Goal: Task Accomplishment & Management: Manage account settings

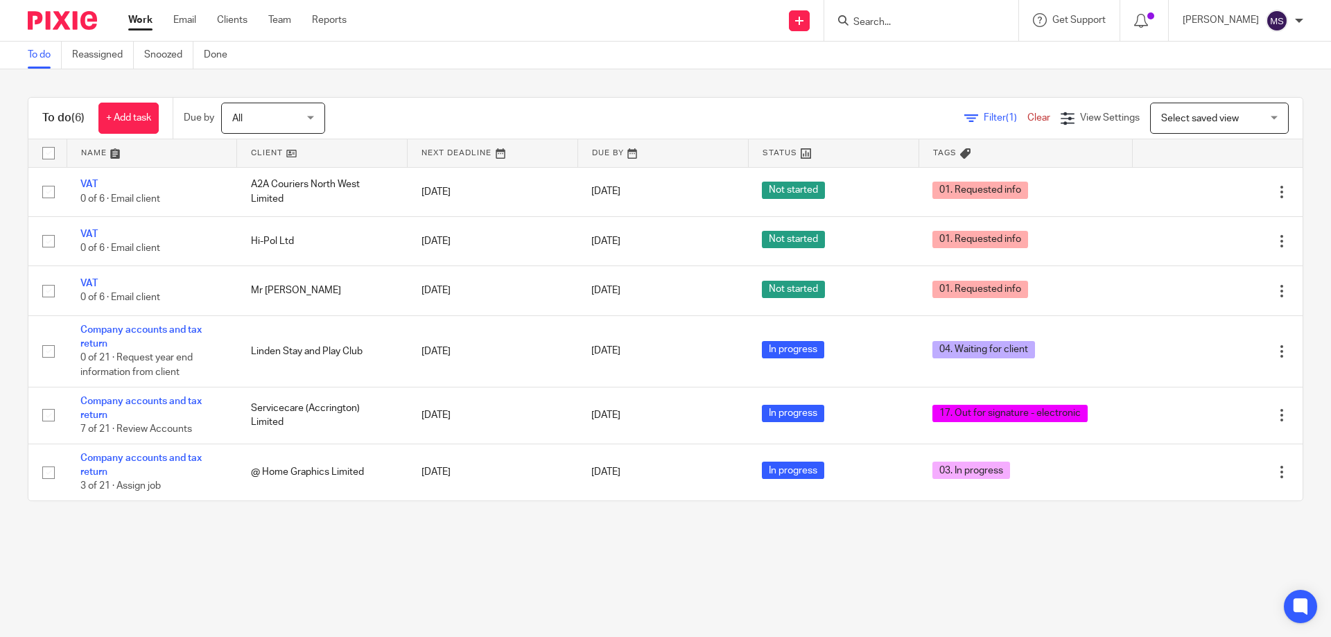
click at [908, 25] on input "Search" at bounding box center [914, 23] width 125 height 12
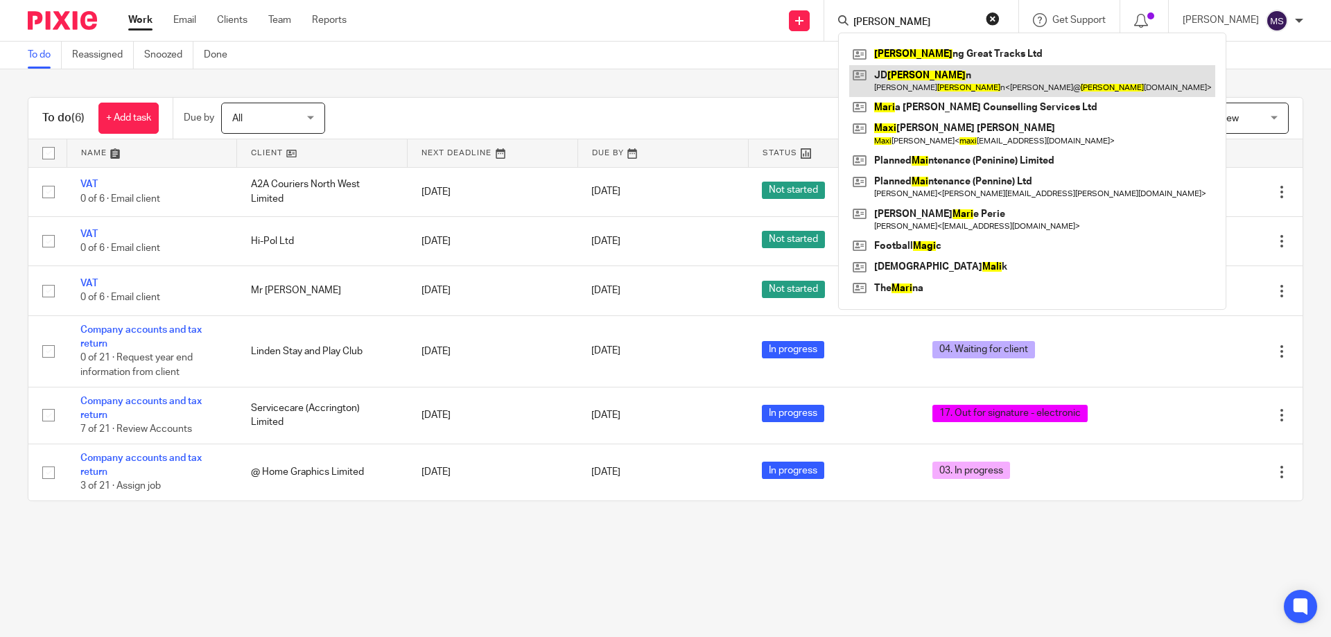
type input "maki"
click at [919, 79] on link at bounding box center [1032, 81] width 366 height 32
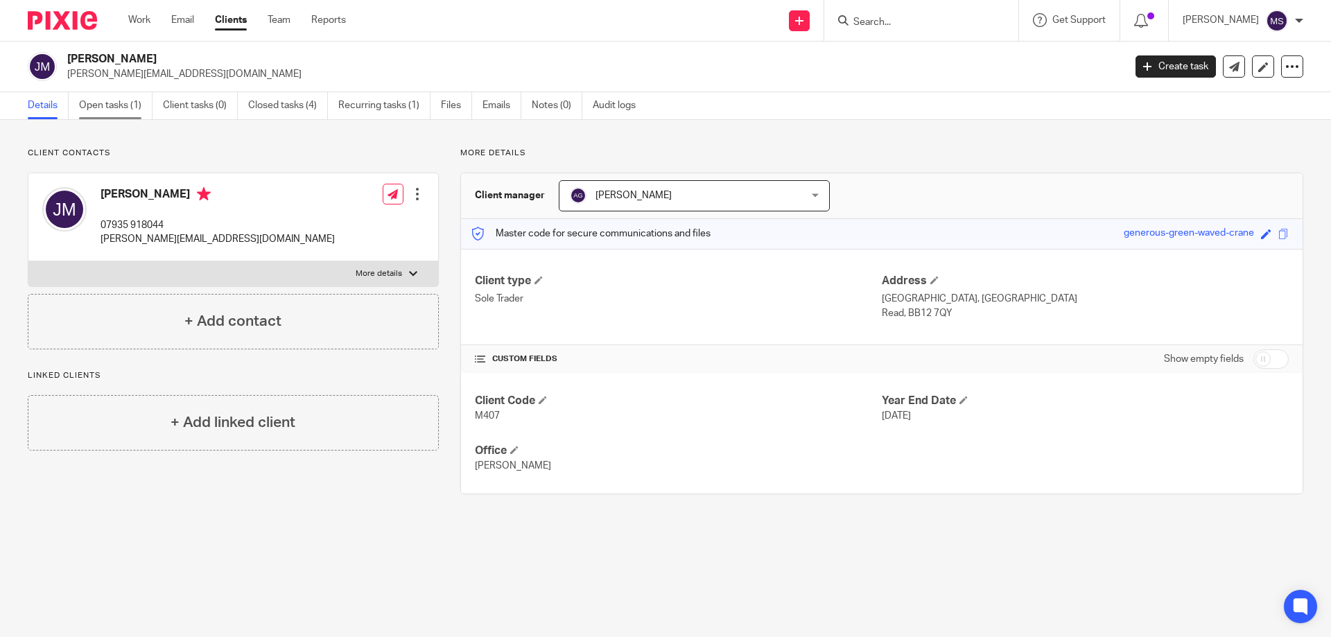
click at [96, 110] on link "Open tasks (1)" at bounding box center [115, 105] width 73 height 27
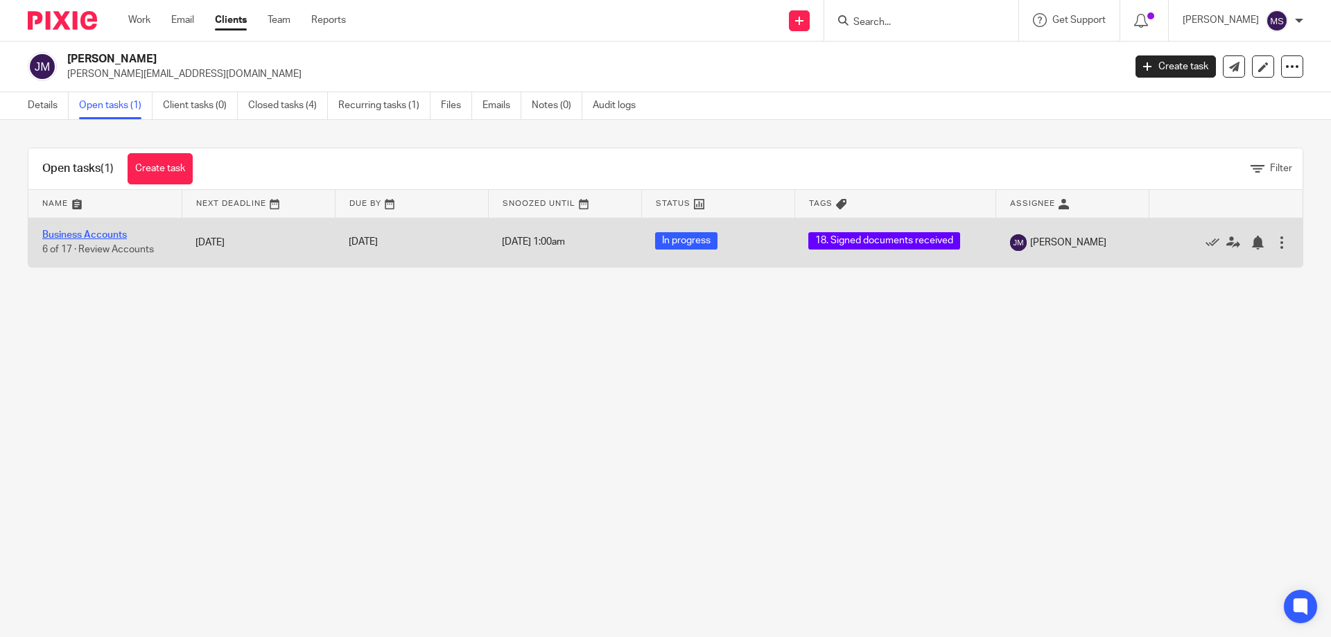
click at [83, 235] on link "Business Accounts" at bounding box center [84, 235] width 85 height 10
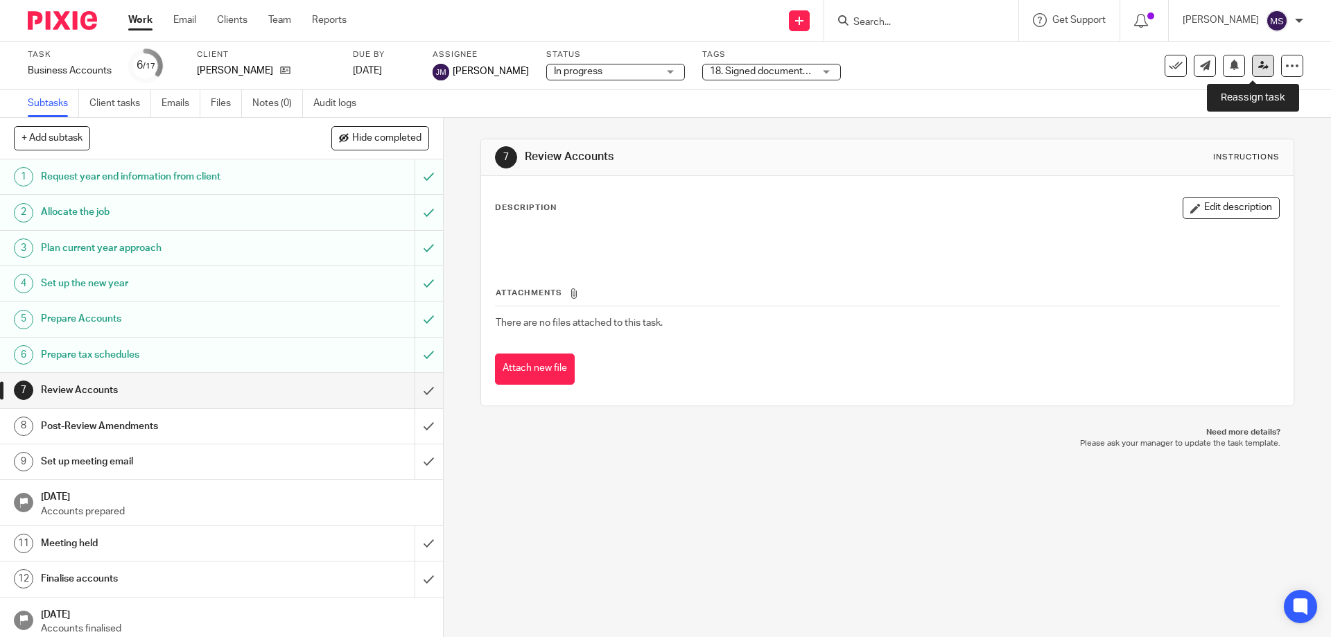
click at [1260, 64] on link at bounding box center [1263, 66] width 22 height 22
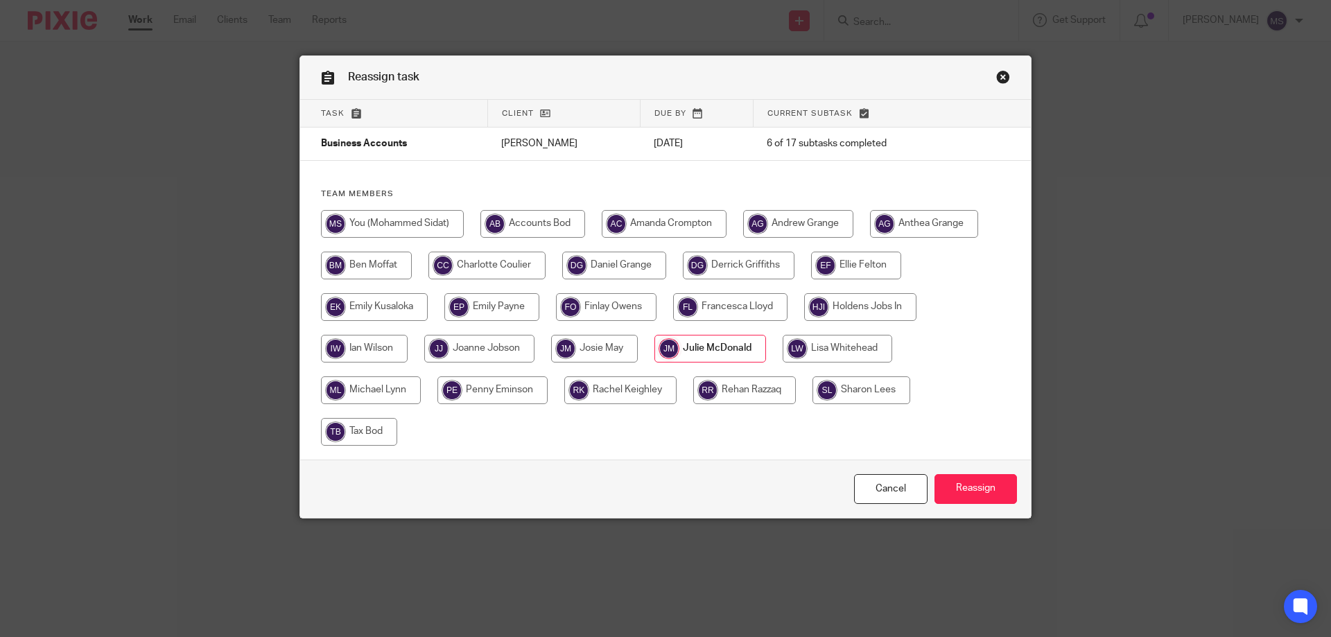
click at [403, 227] on input "radio" at bounding box center [392, 224] width 143 height 28
radio input "true"
click at [992, 487] on input "Reassign" at bounding box center [975, 489] width 82 height 30
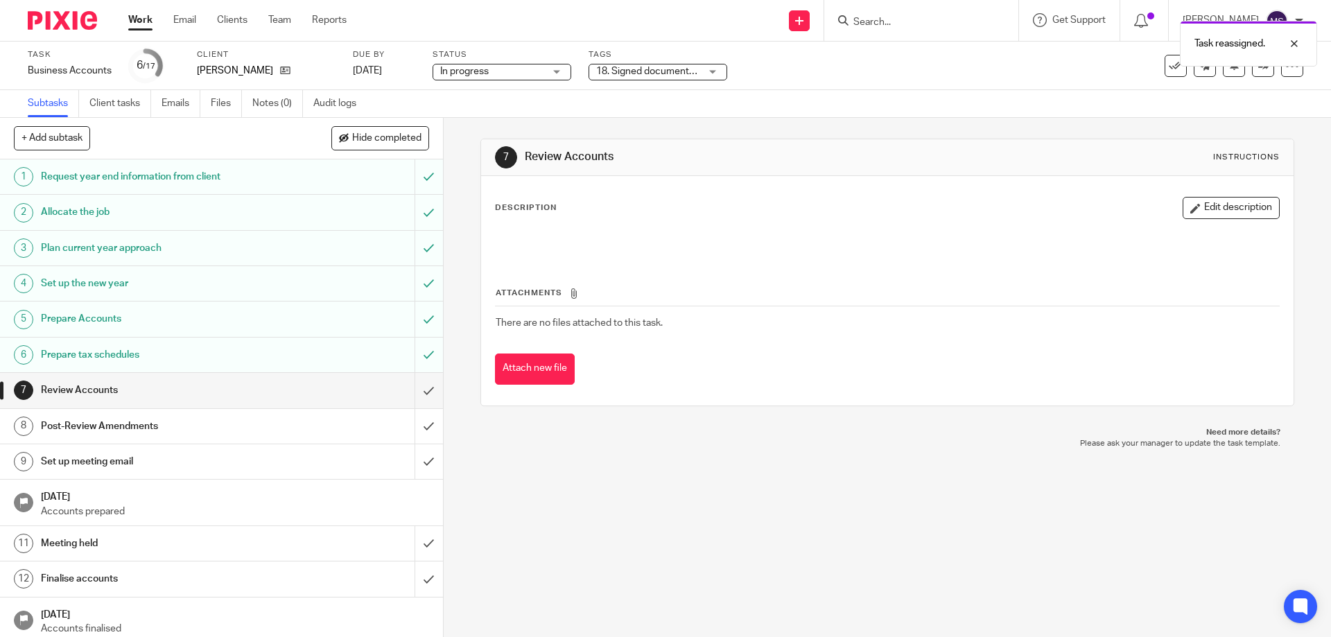
click at [639, 69] on span "18. Signed documents received" at bounding box center [665, 72] width 138 height 10
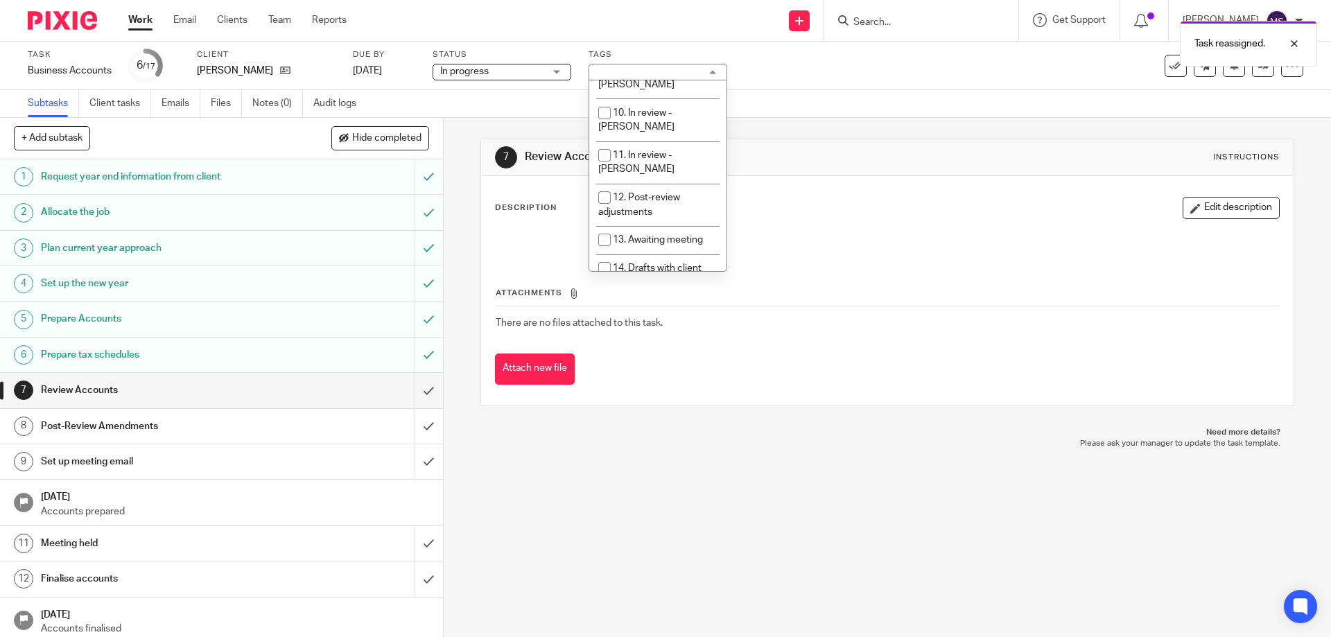
scroll to position [485, 0]
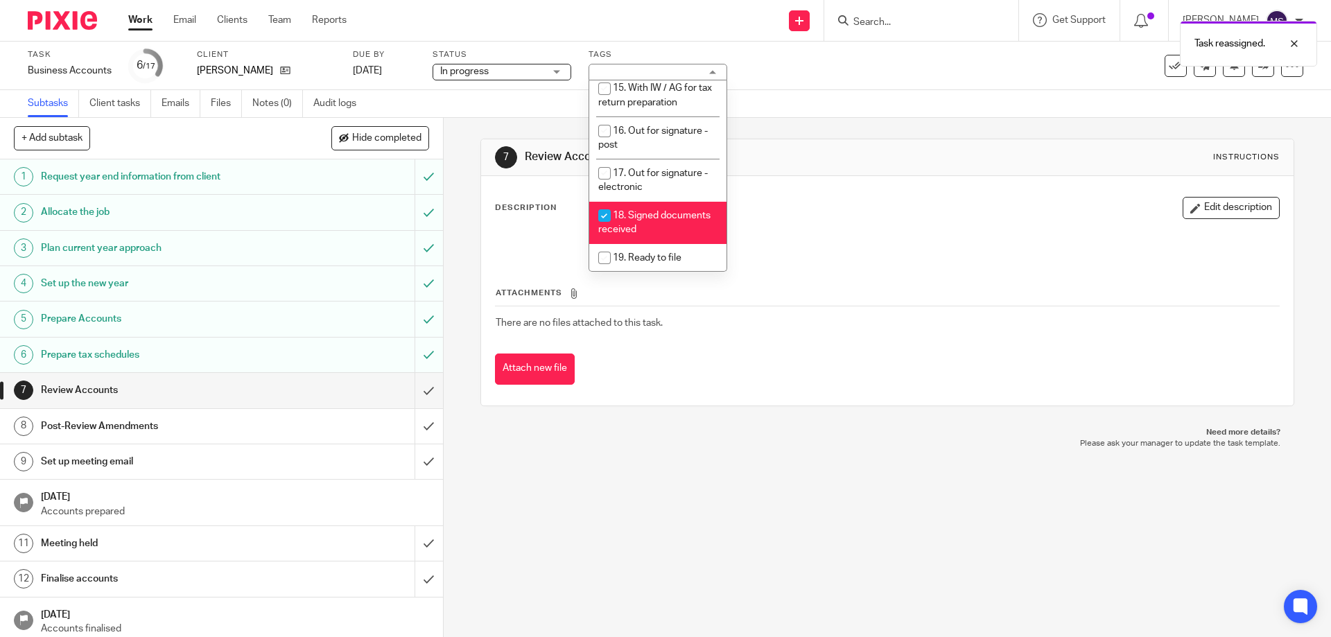
click at [649, 202] on li "18. Signed documents received" at bounding box center [657, 223] width 137 height 42
checkbox input "false"
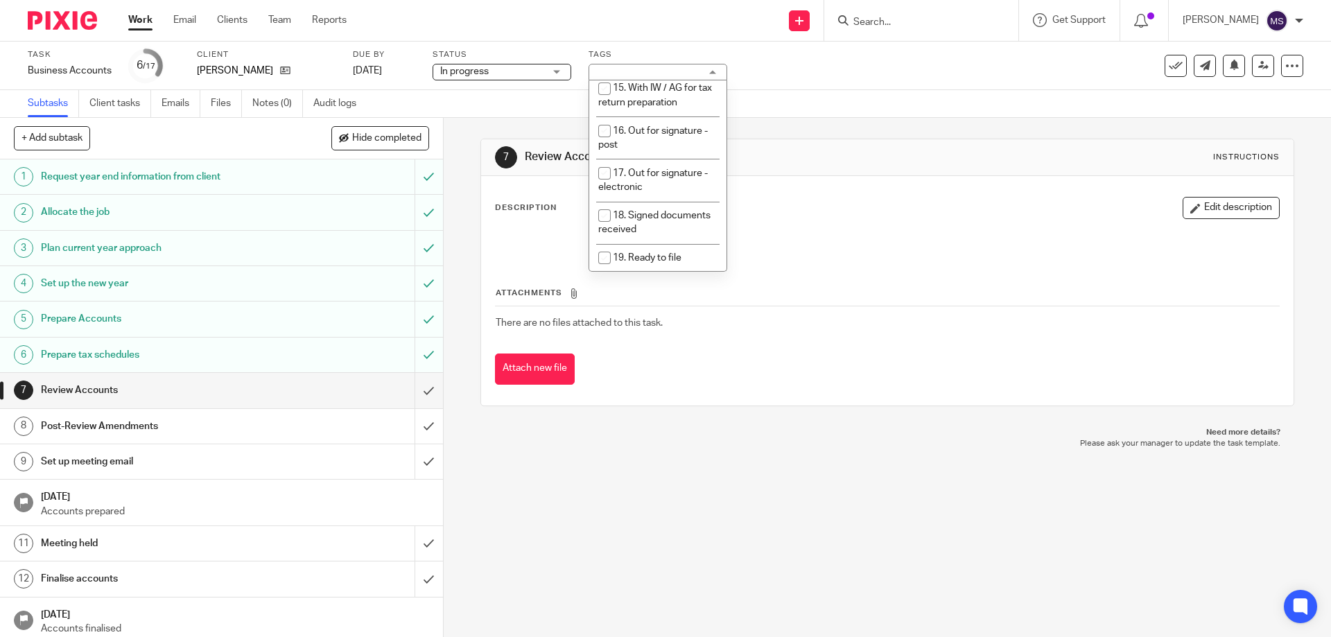
click at [654, 272] on li "20. Ready to Bill" at bounding box center [657, 286] width 137 height 28
checkbox input "true"
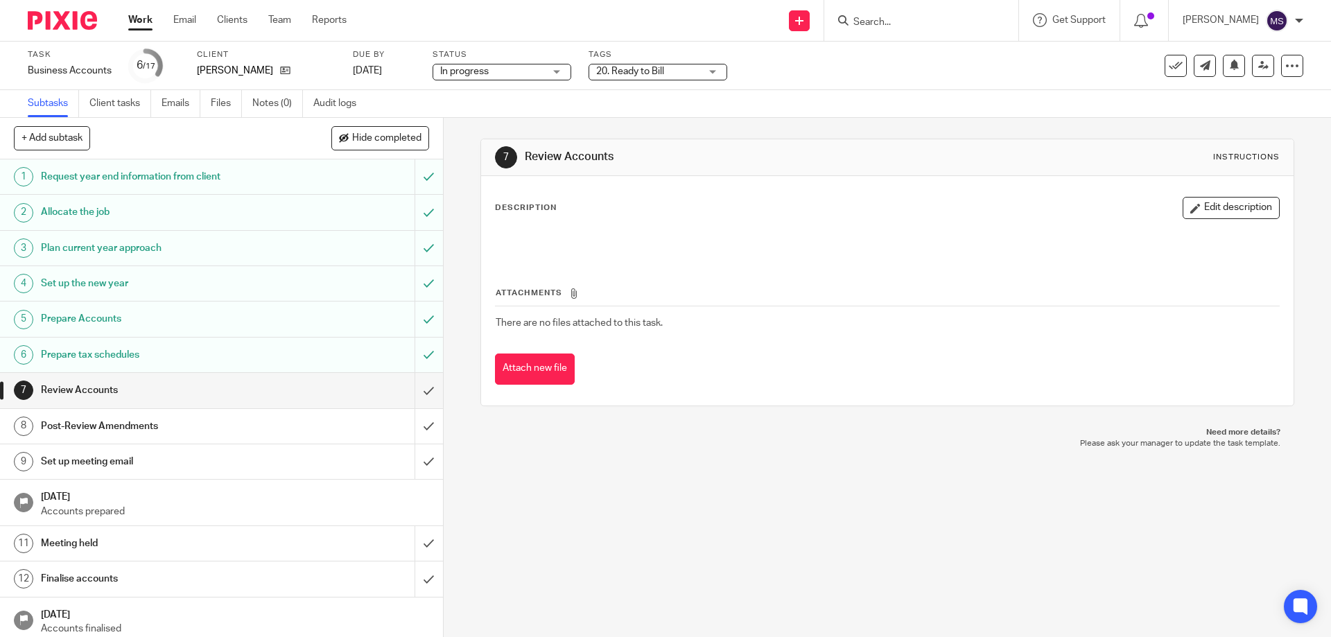
click at [898, 168] on div "7 Review Accounts Instructions" at bounding box center [887, 157] width 784 height 22
click at [1258, 66] on icon at bounding box center [1263, 65] width 10 height 10
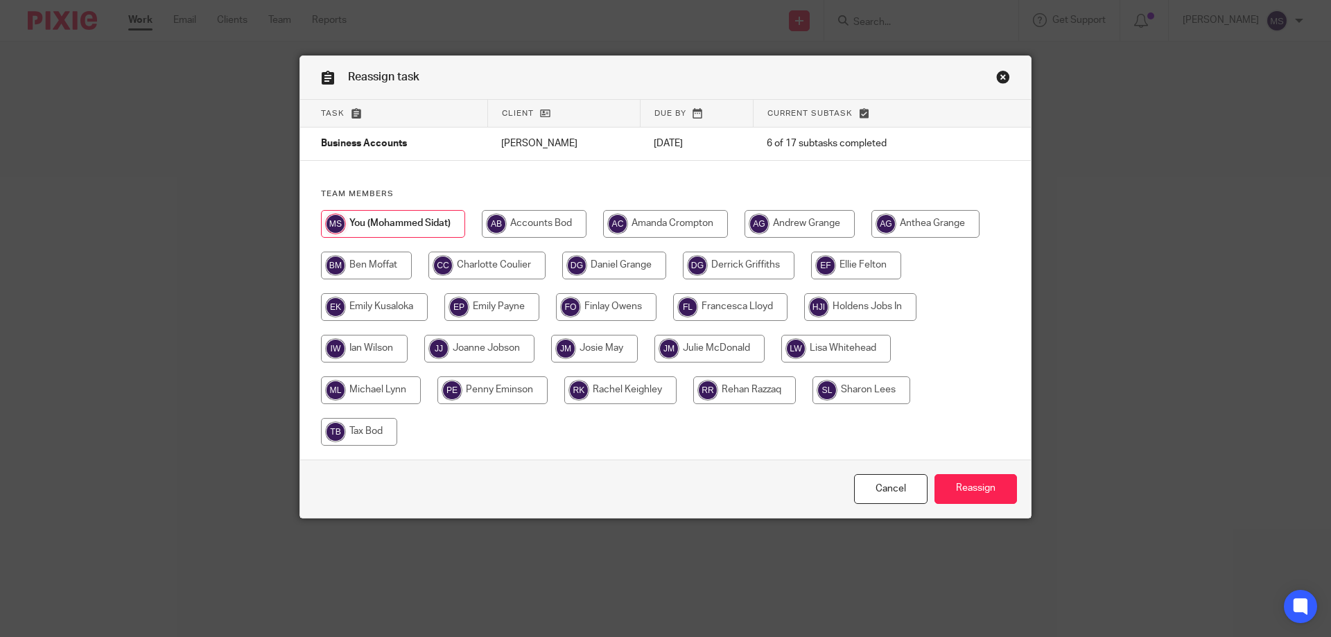
click at [651, 224] on input "radio" at bounding box center [665, 224] width 125 height 28
radio input "true"
click at [693, 354] on input "radio" at bounding box center [709, 349] width 110 height 28
radio input "true"
click at [976, 491] on input "Reassign" at bounding box center [975, 489] width 82 height 30
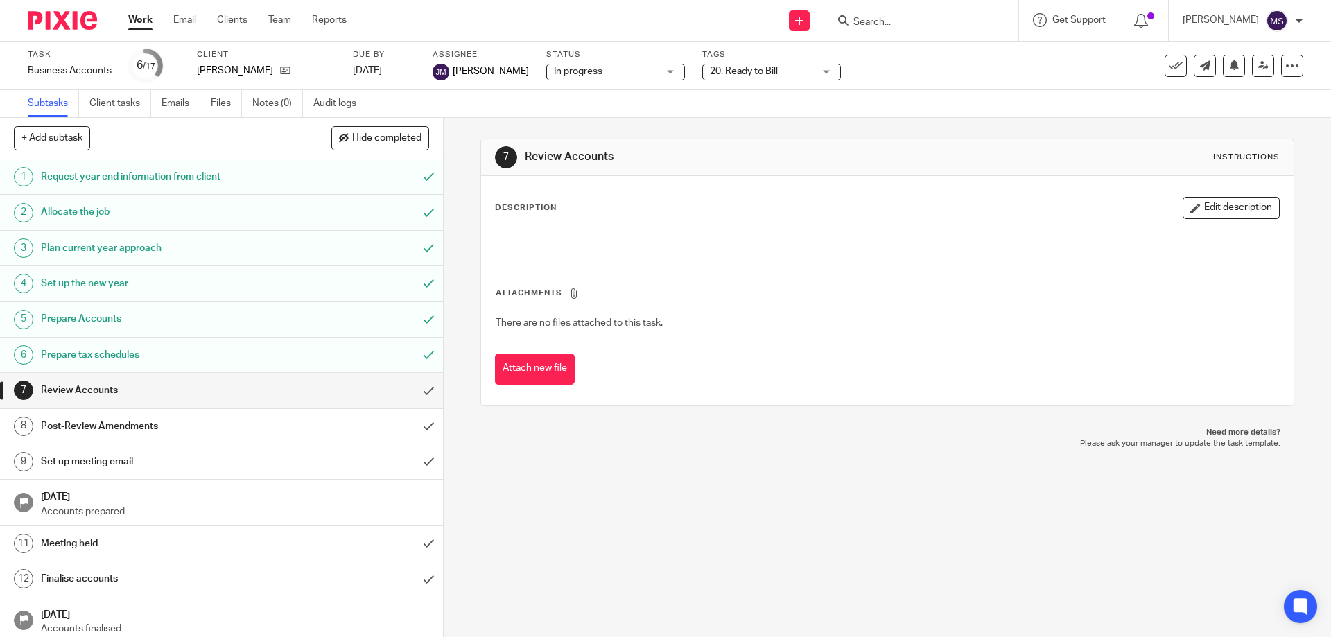
click at [137, 14] on link "Work" at bounding box center [140, 20] width 24 height 14
